Goal: Task Accomplishment & Management: Use online tool/utility

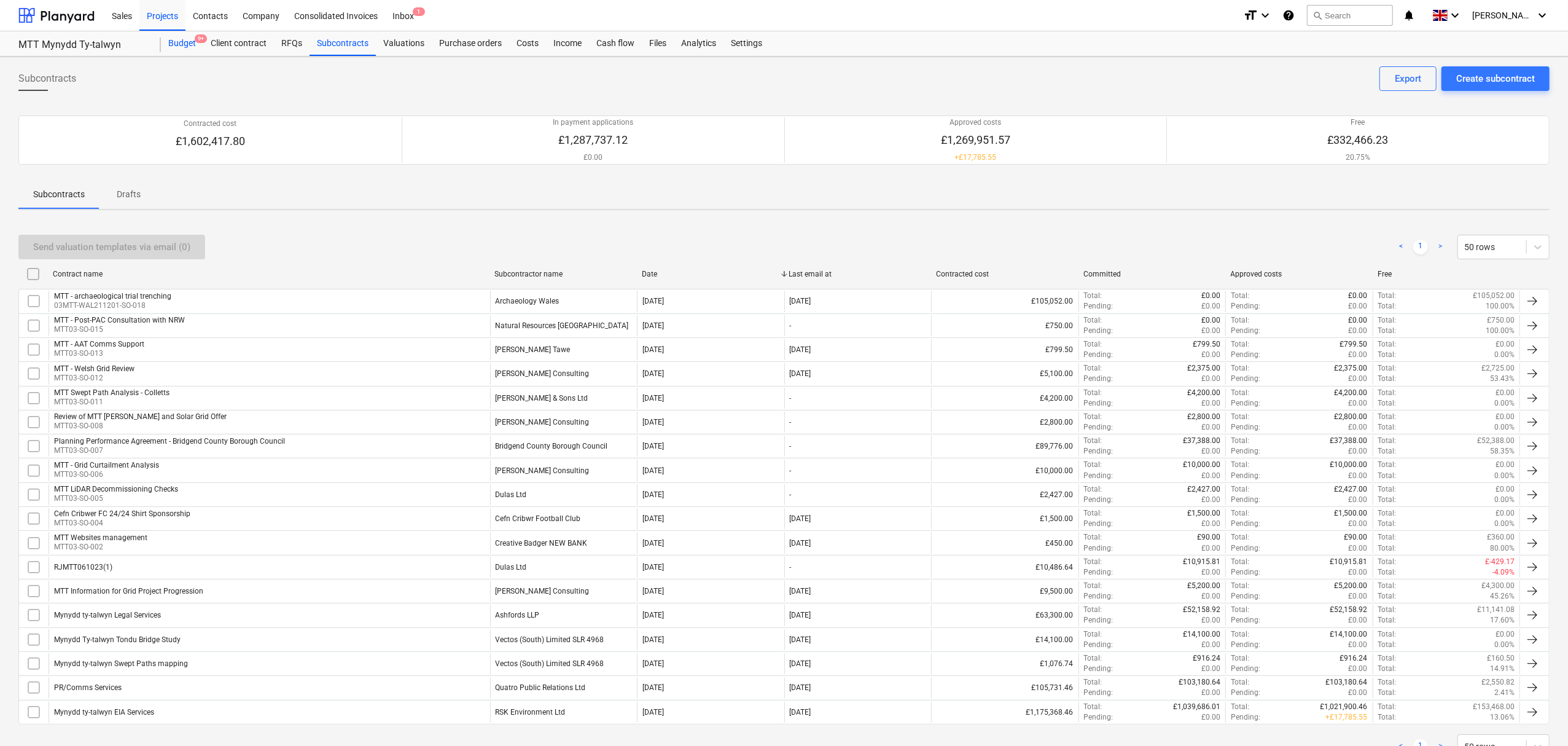
click at [180, 44] on div "Budget 9+" at bounding box center [181, 43] width 42 height 25
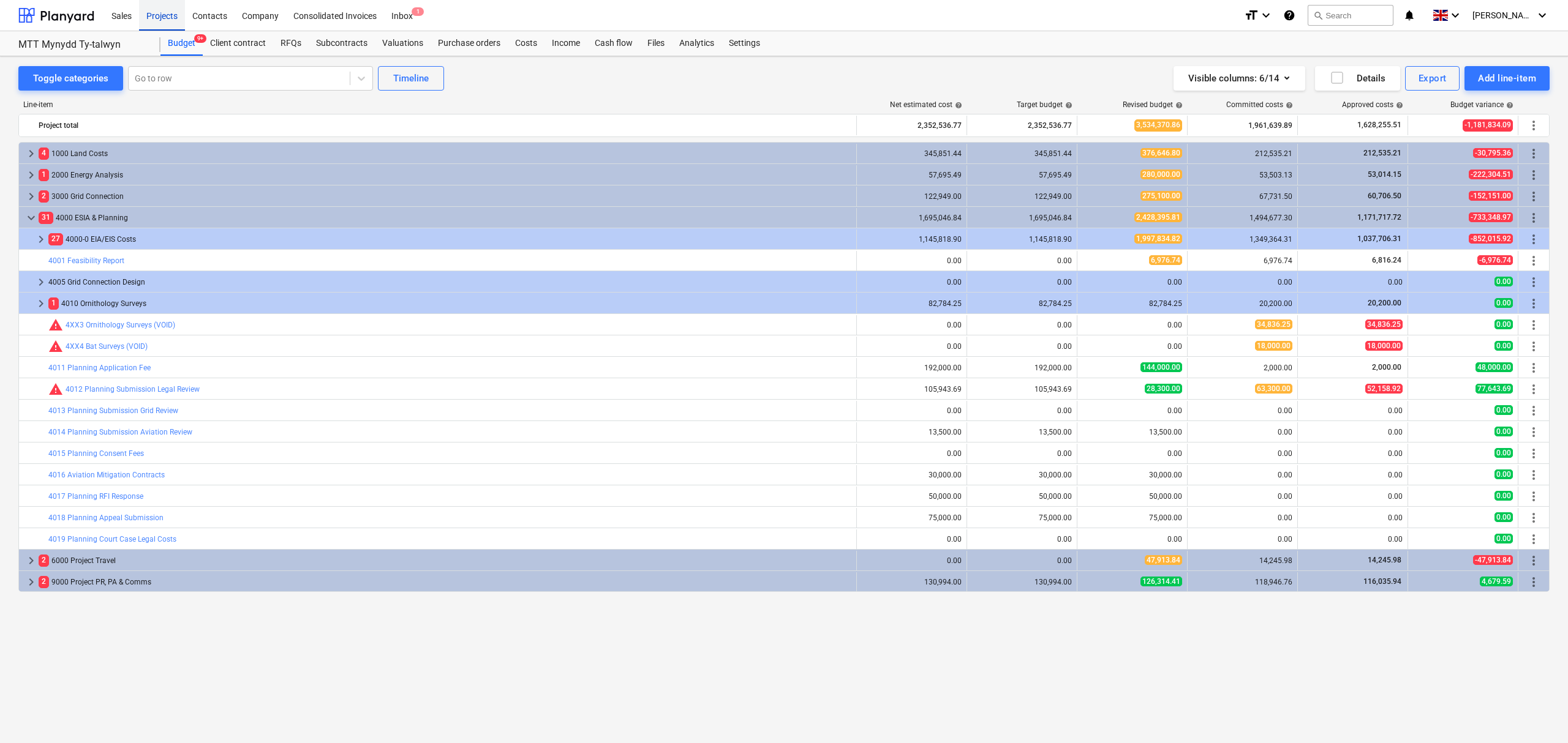
click at [170, 12] on div "Projects" at bounding box center [162, 15] width 46 height 31
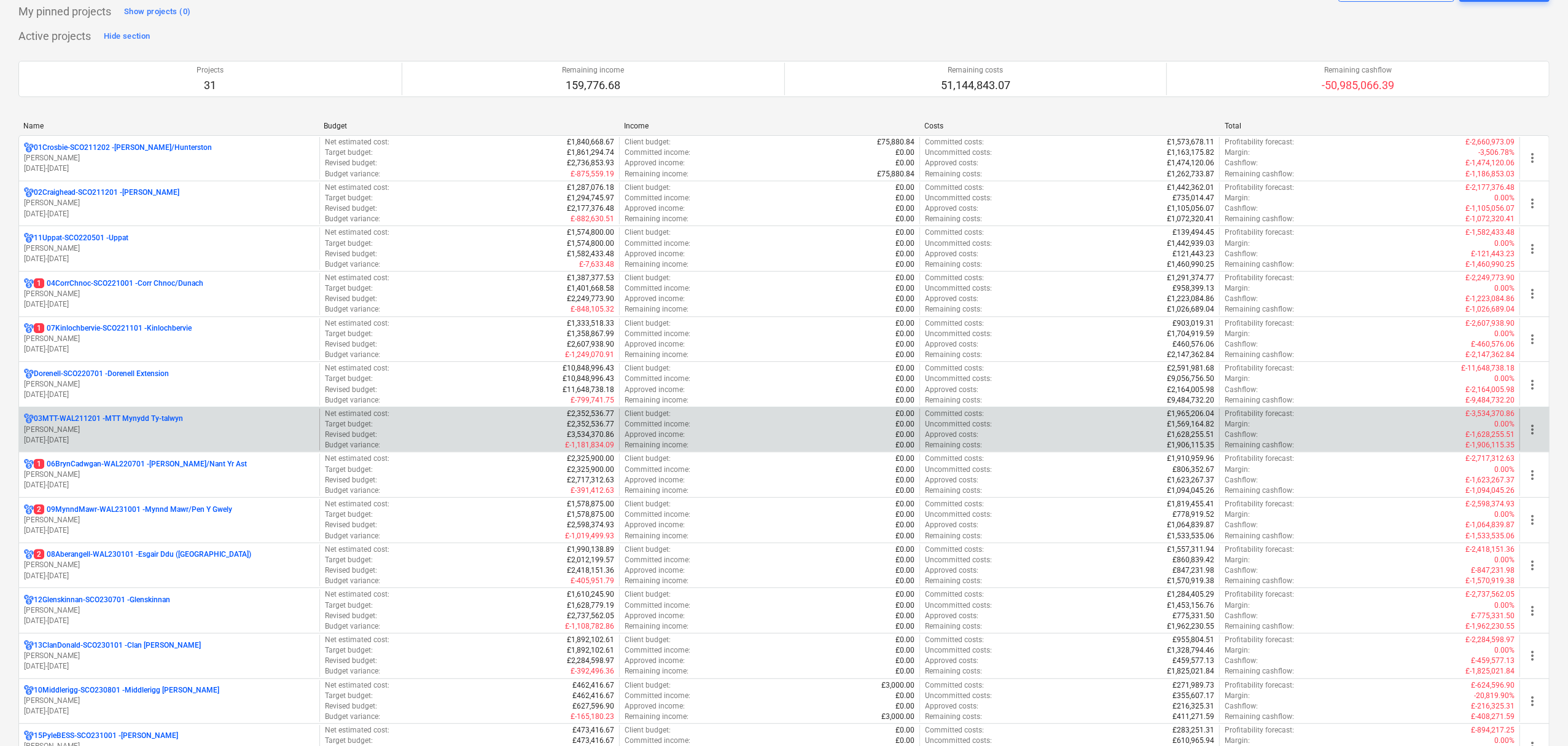
scroll to position [164, 0]
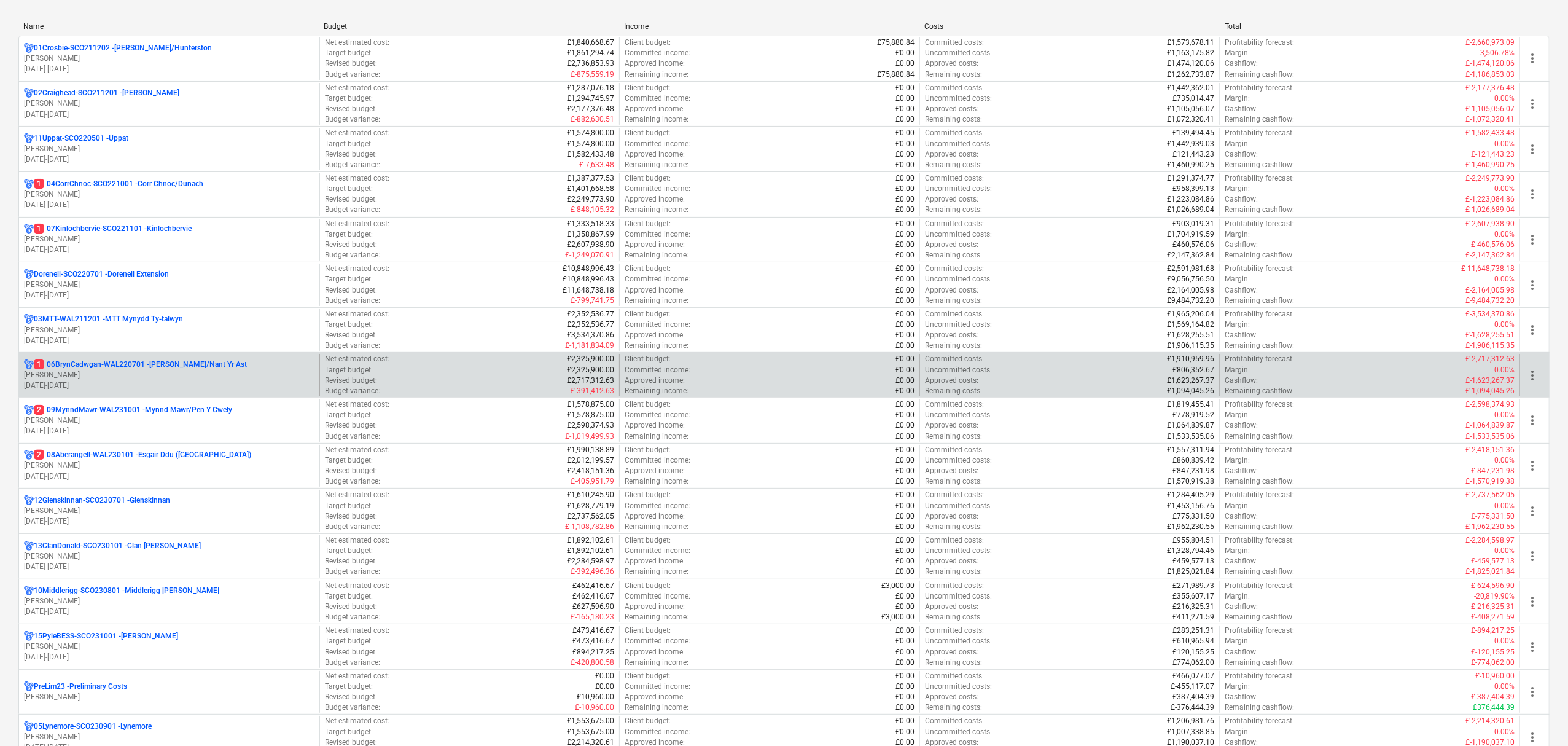
click at [131, 362] on p "1 06BrynCadwgan-WAL220701 - [PERSON_NAME]/Nant Yr Ast" at bounding box center [140, 365] width 213 height 11
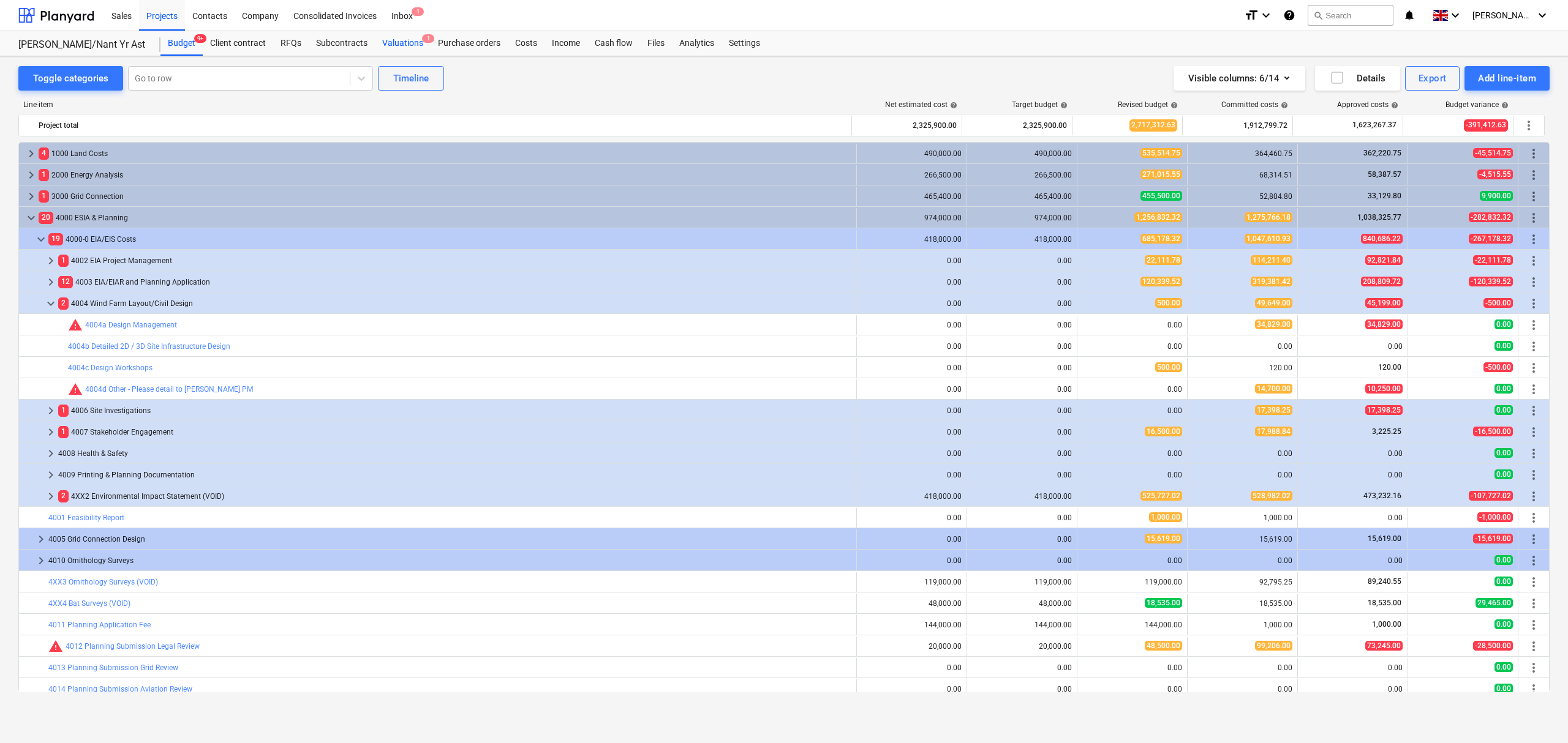
click at [406, 44] on div "Valuations 1" at bounding box center [403, 43] width 56 height 25
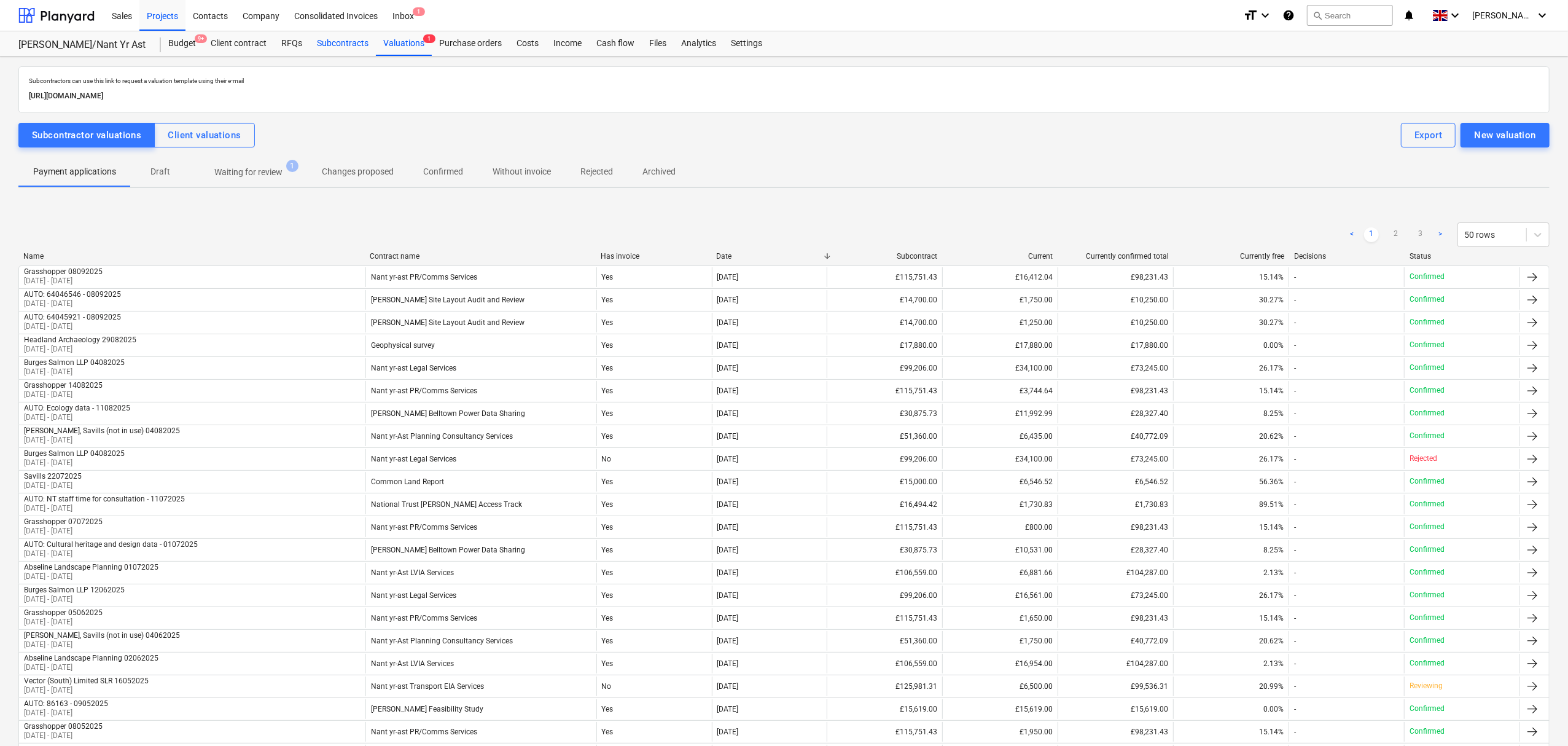
click at [325, 39] on div "Subcontracts" at bounding box center [342, 43] width 66 height 25
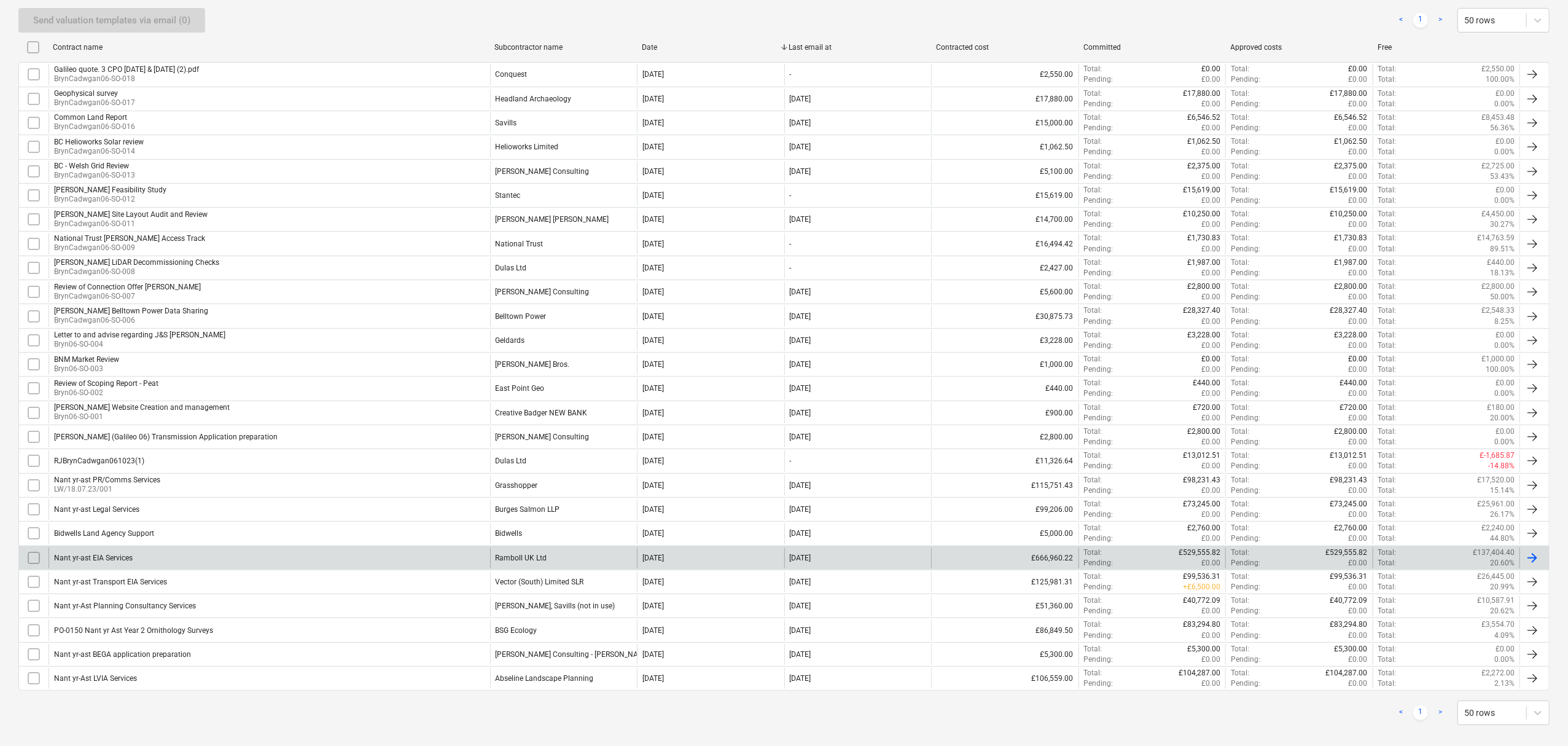
scroll to position [245, 0]
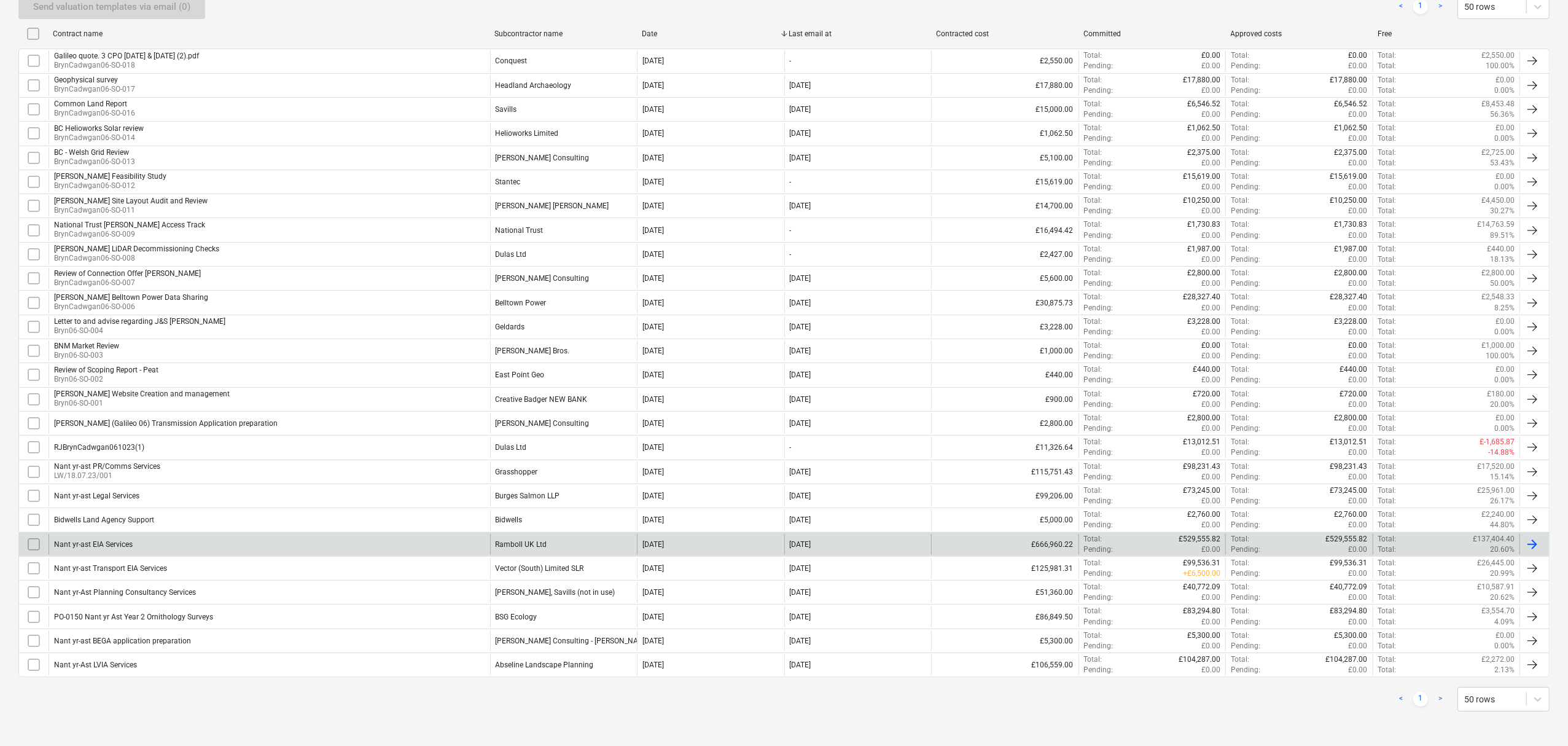
click at [297, 545] on div "Nant yr-ast EIA Services" at bounding box center [269, 544] width 441 height 21
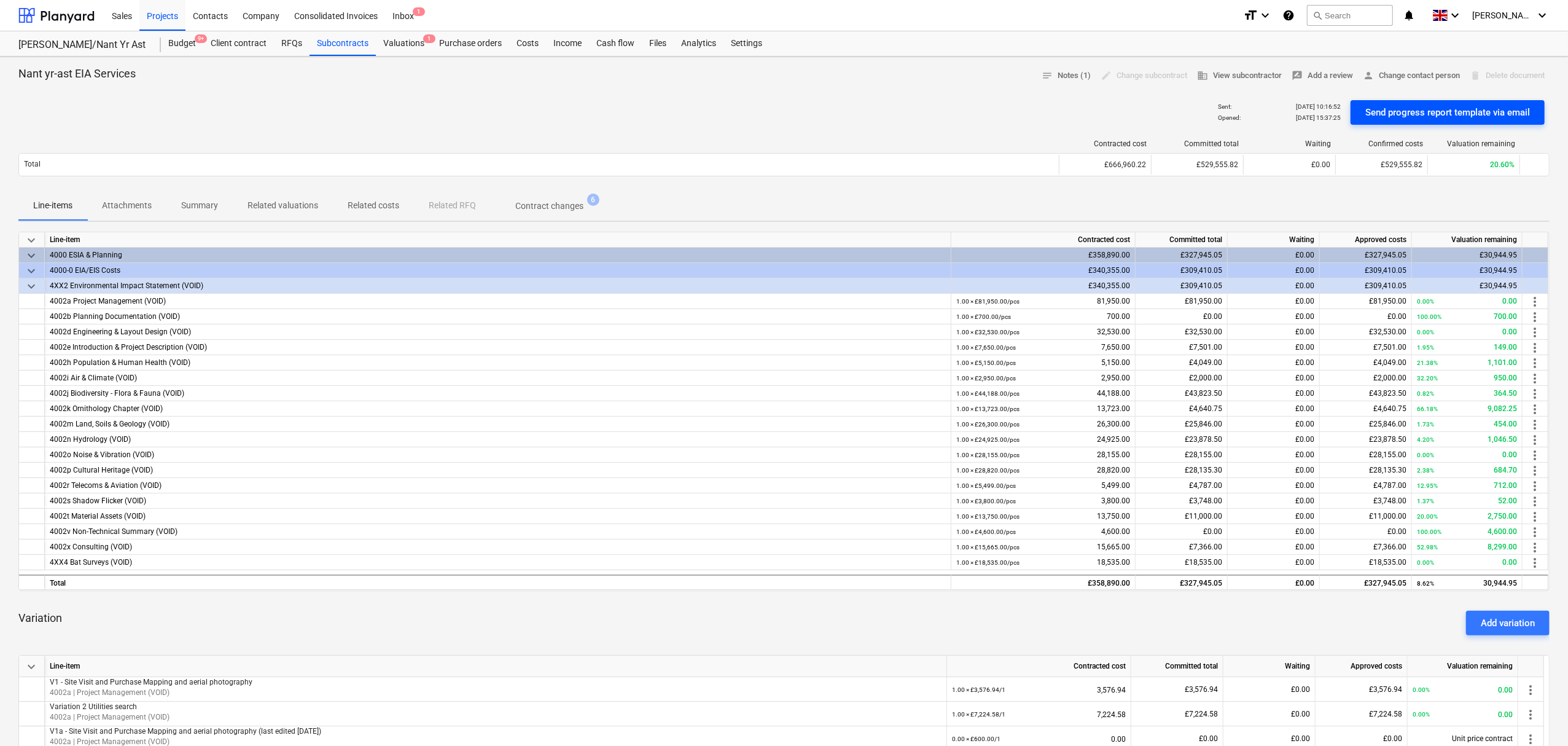
click at [1456, 110] on div "Send progress report template via email" at bounding box center [1447, 112] width 164 height 16
drag, startPoint x: 622, startPoint y: 633, endPoint x: 740, endPoint y: 623, distance: 118.4
click at [622, 633] on div "Variation Add variation" at bounding box center [784, 623] width 1532 height 44
